Goal: Find specific page/section: Find specific page/section

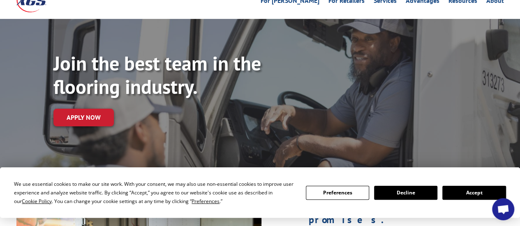
scroll to position [55, 0]
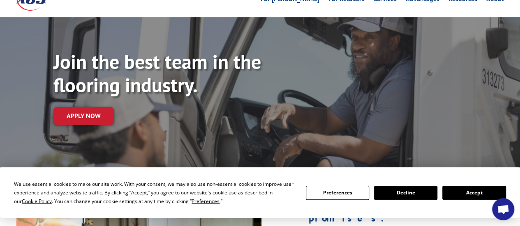
click at [472, 195] on button "Accept" at bounding box center [473, 193] width 63 height 14
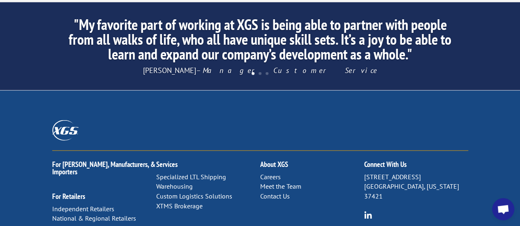
scroll to position [843, 0]
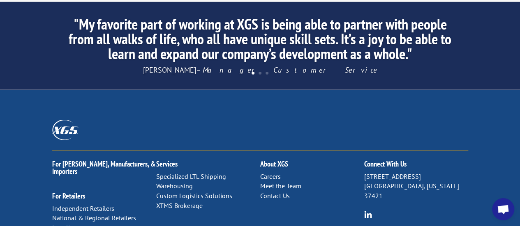
click at [272, 173] on link "Careers" at bounding box center [270, 177] width 21 height 8
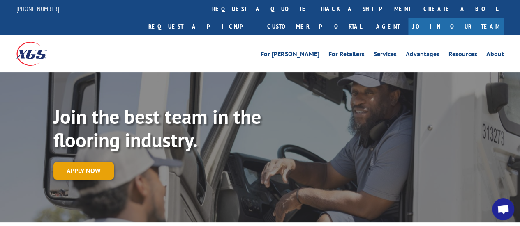
click at [98, 162] on link "Apply now" at bounding box center [83, 171] width 60 height 18
